Goal: Task Accomplishment & Management: Complete application form

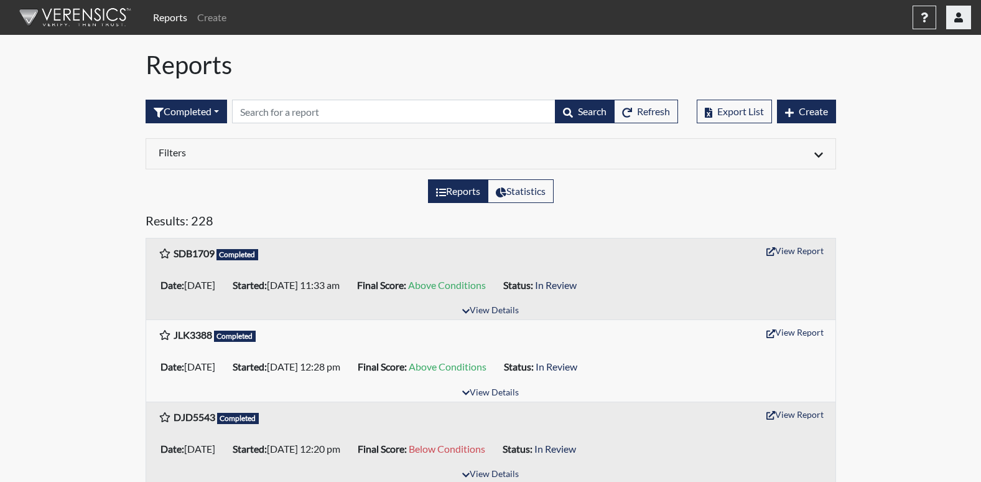
click at [948, 16] on button "button" at bounding box center [958, 18] width 25 height 24
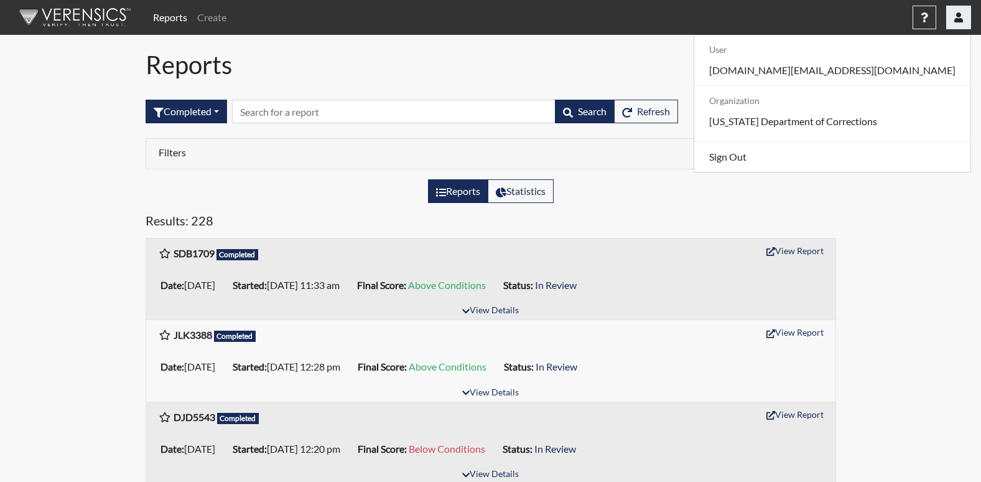
click at [949, 16] on button "button" at bounding box center [958, 18] width 25 height 24
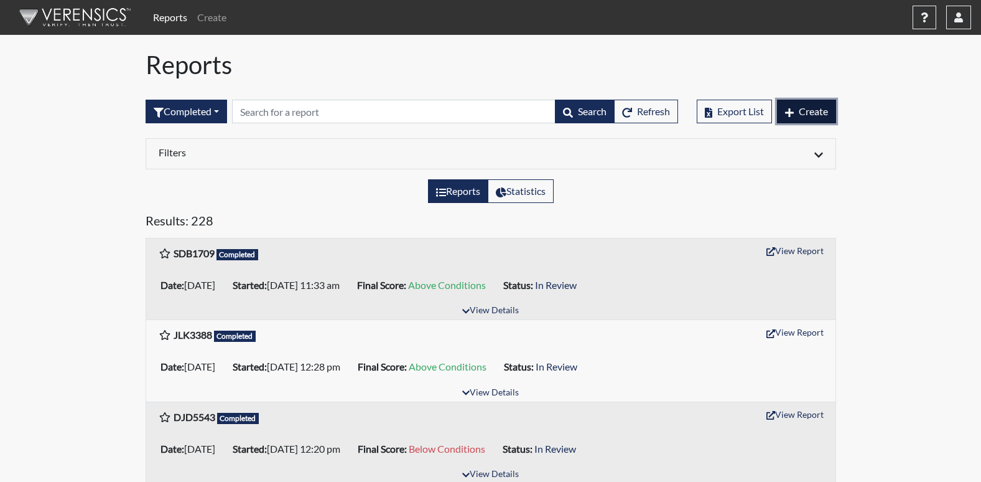
click at [824, 103] on button "Create" at bounding box center [806, 112] width 59 height 24
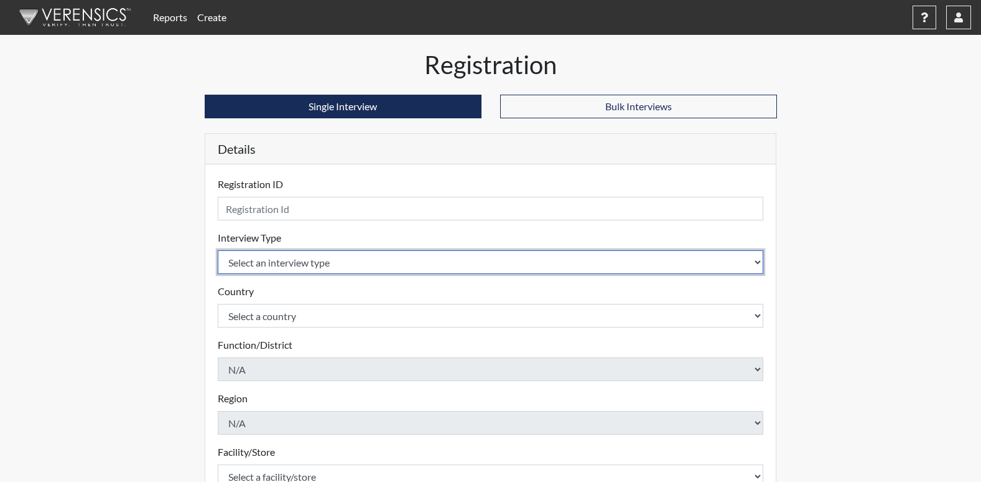
click at [312, 263] on select "Select an interview type Corrections Pre-Employment" at bounding box center [491, 262] width 546 height 24
select select "ff733e93-e1bf-11ea-9c9f-0eff0cf7eb8f"
click at [218, 250] on select "Select an interview type Corrections Pre-Employment" at bounding box center [491, 262] width 546 height 24
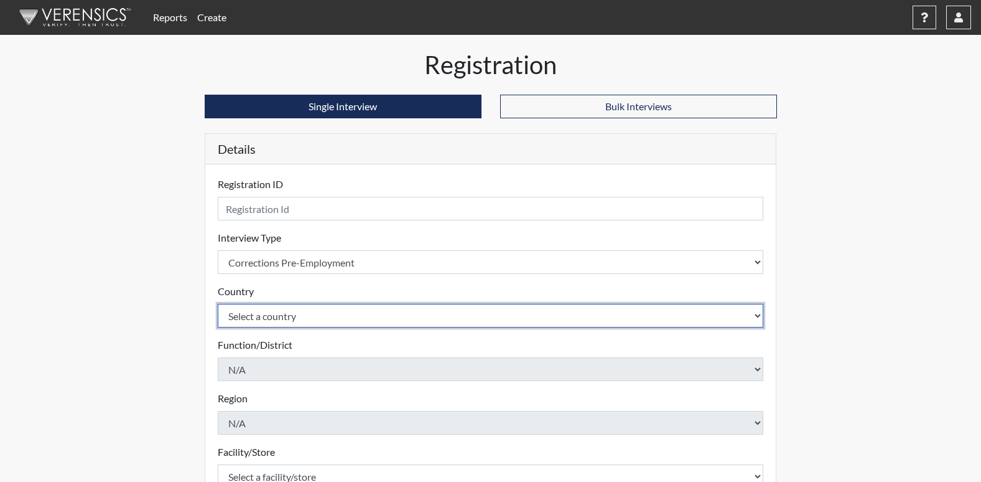
drag, startPoint x: 243, startPoint y: 314, endPoint x: 250, endPoint y: 310, distance: 8.3
click at [247, 311] on select "Select a country [GEOGRAPHIC_DATA] [GEOGRAPHIC_DATA]" at bounding box center [491, 316] width 546 height 24
select select "united-states-of-[GEOGRAPHIC_DATA]"
click at [218, 304] on select "Select a country [GEOGRAPHIC_DATA] [GEOGRAPHIC_DATA]" at bounding box center [491, 316] width 546 height 24
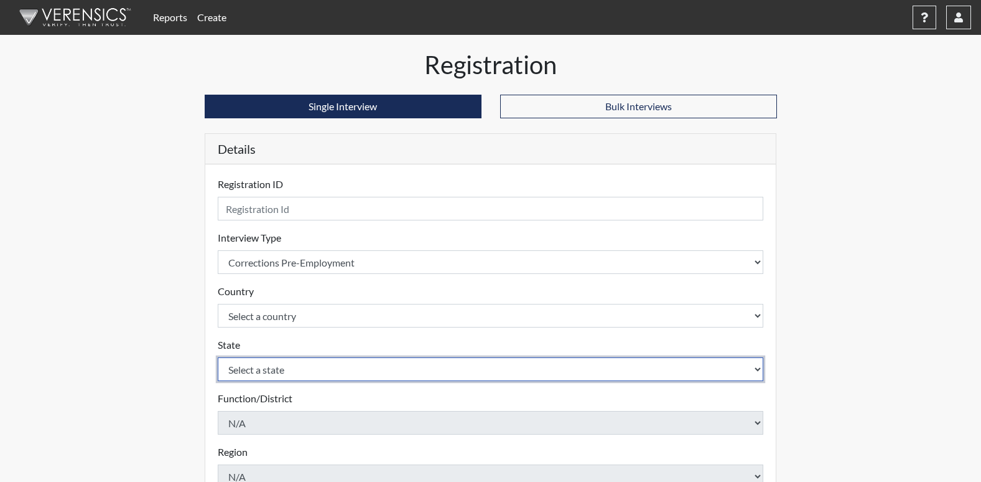
click at [327, 376] on select "Select a state [US_STATE] [US_STATE] [US_STATE] [US_STATE] [US_STATE] [US_STATE…" at bounding box center [491, 369] width 546 height 24
select select "GA"
click at [218, 357] on select "Select a state [US_STATE] [US_STATE] [US_STATE] [US_STATE] [US_STATE] [US_STATE…" at bounding box center [491, 369] width 546 height 24
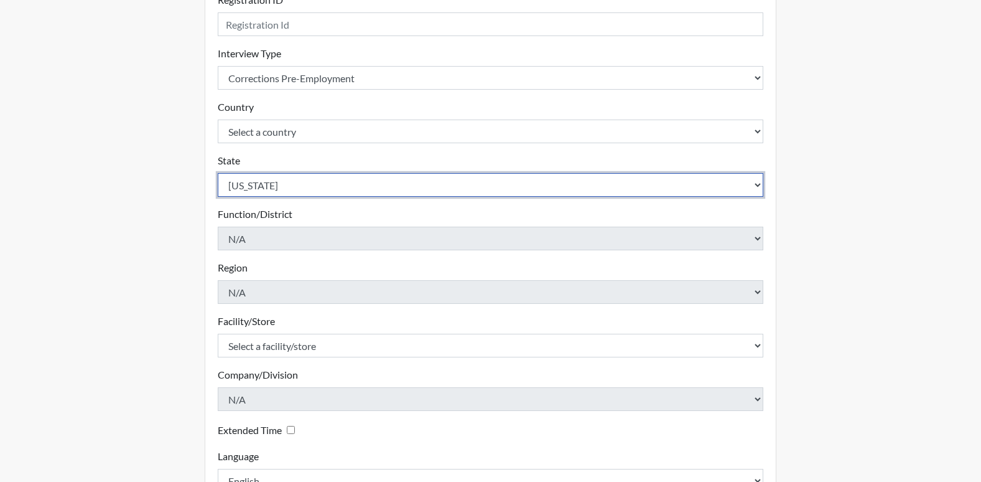
scroll to position [187, 0]
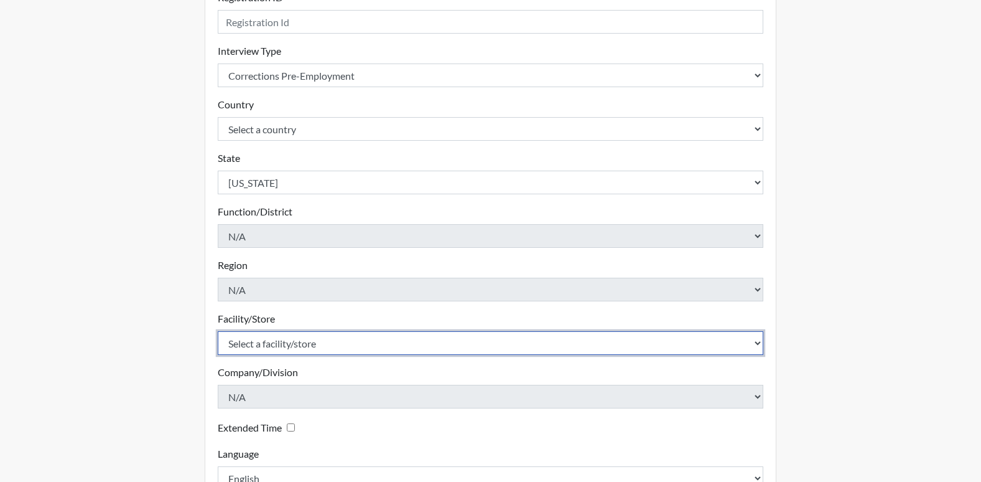
click at [273, 345] on select "Select a facility/store [PERSON_NAME] PDC Pulaski SP" at bounding box center [491, 343] width 546 height 24
select select "07d467a1-a762-4c04-a0fd-01b52b78d04c"
click at [218, 331] on select "Select a facility/store [PERSON_NAME] PDC Pulaski SP" at bounding box center [491, 343] width 546 height 24
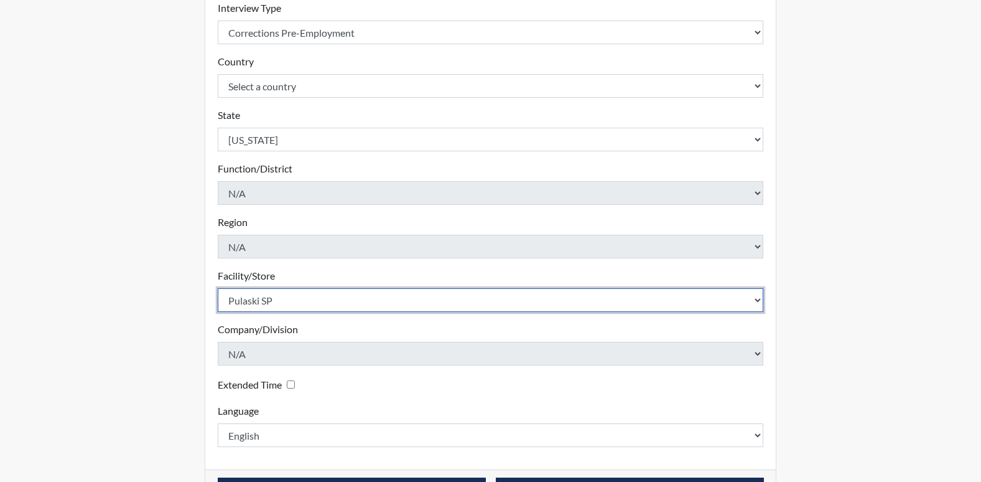
scroll to position [272, 0]
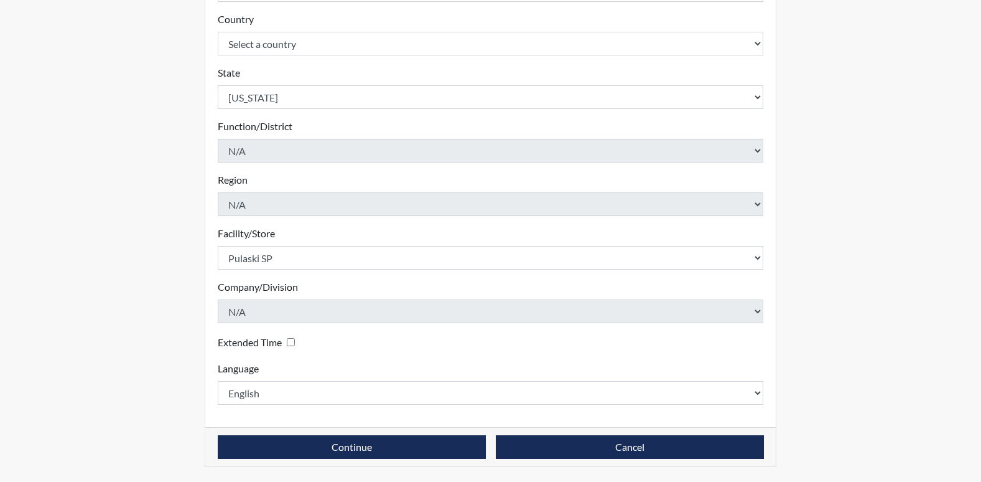
click at [120, 330] on div "Reports Create Help Center × Verensics Best Practices How to successfully use t…" at bounding box center [490, 104] width 981 height 753
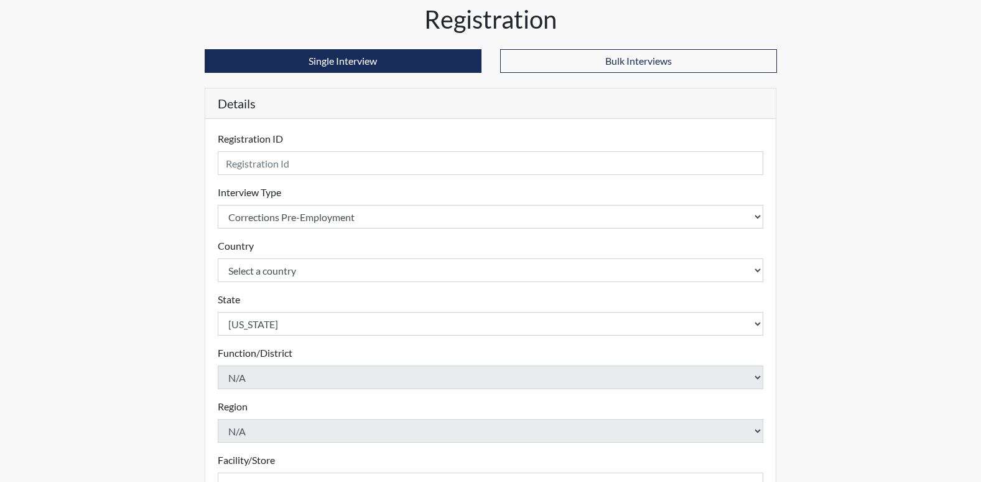
scroll to position [23, 0]
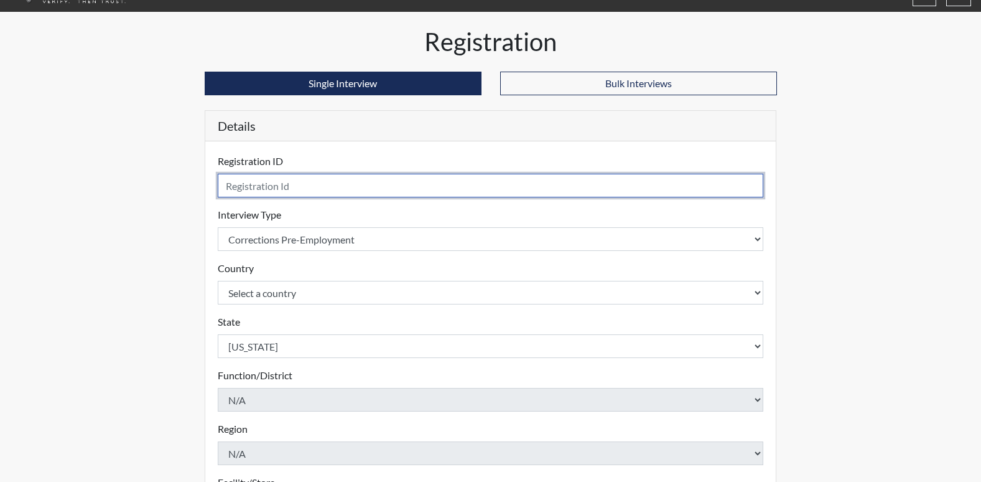
click at [350, 186] on input "text" at bounding box center [491, 186] width 546 height 24
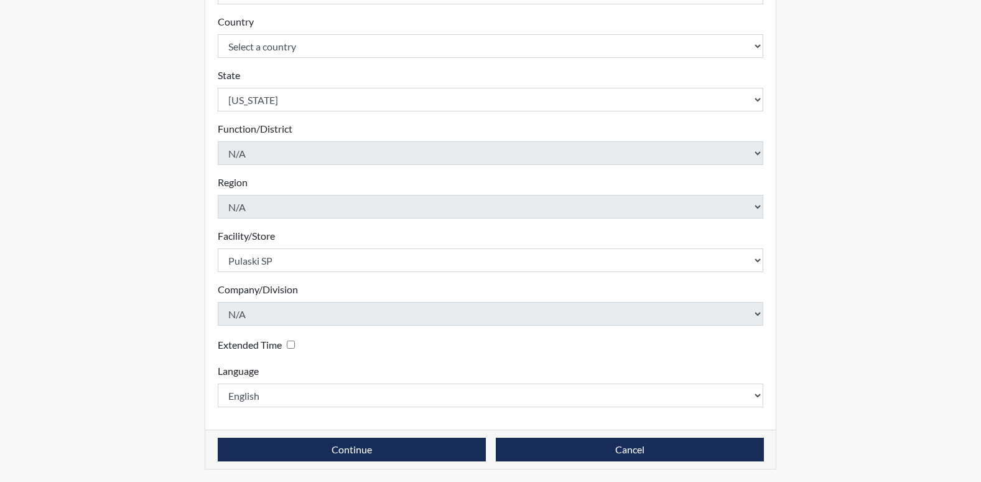
scroll to position [272, 0]
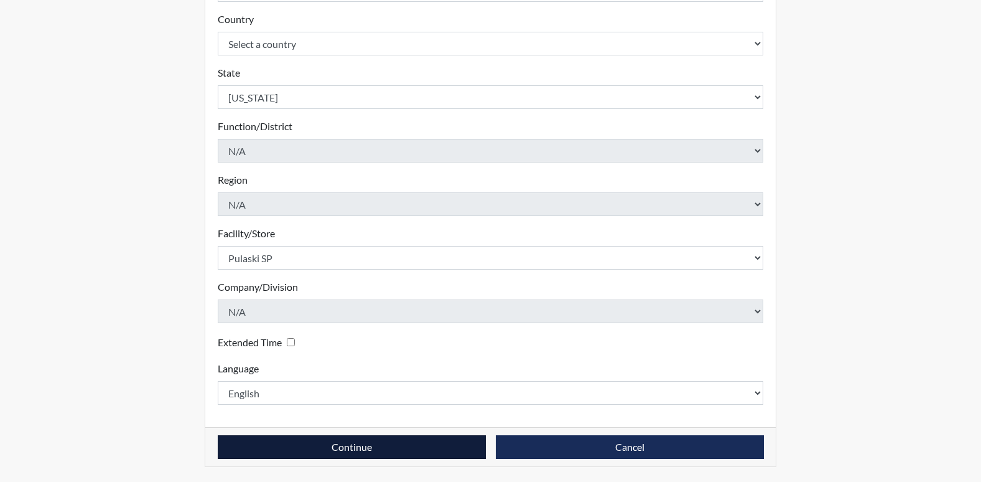
type input "mdf7103"
click at [368, 450] on button "Continue" at bounding box center [352, 447] width 268 height 24
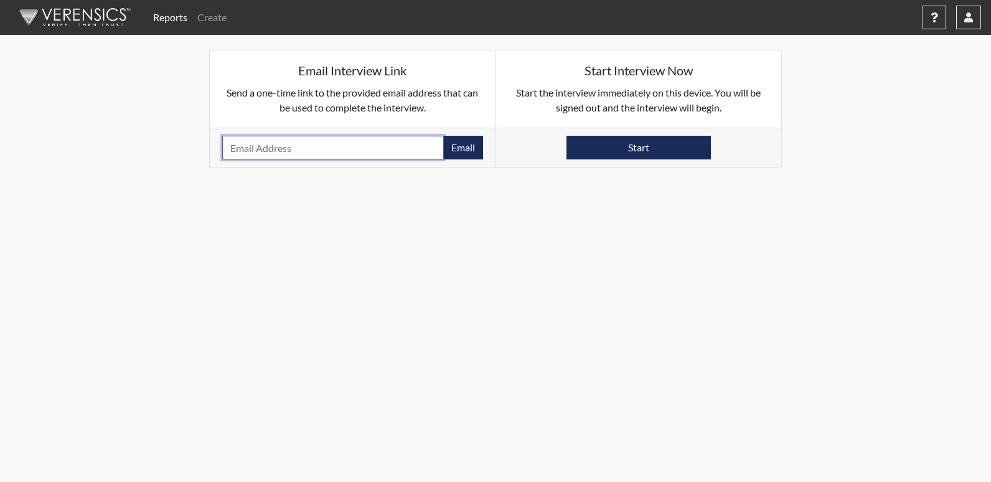
click at [387, 144] on input "email" at bounding box center [332, 148] width 221 height 24
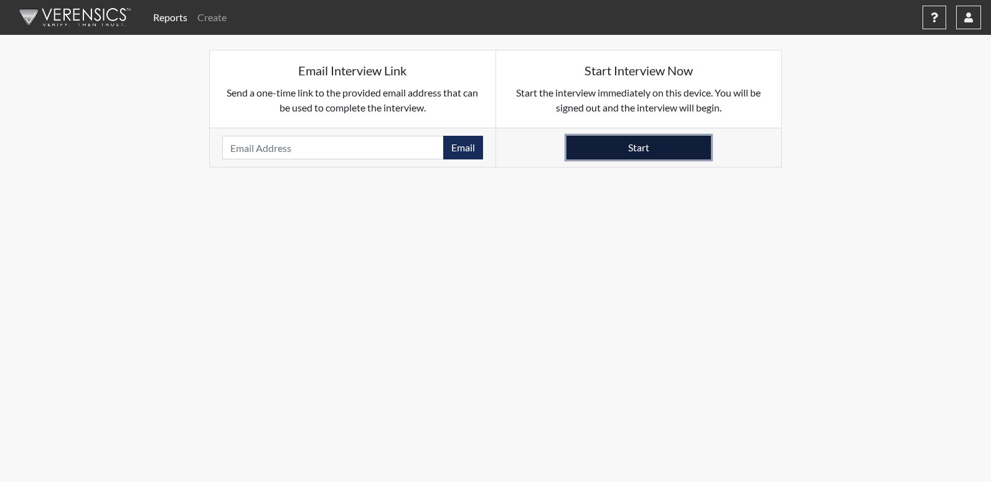
click at [671, 147] on button "Start" at bounding box center [638, 148] width 144 height 24
